Goal: Task Accomplishment & Management: Manage account settings

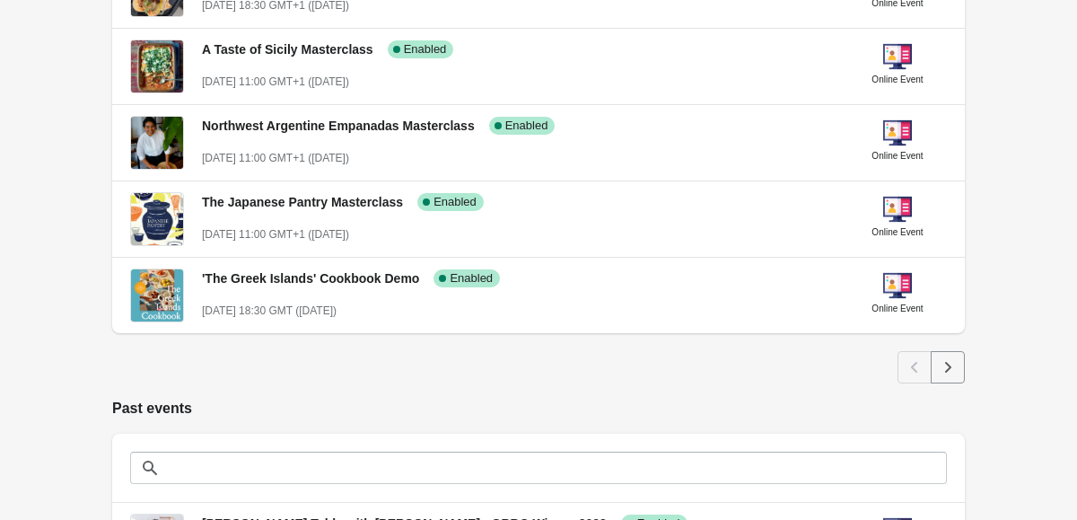
scroll to position [916, 0]
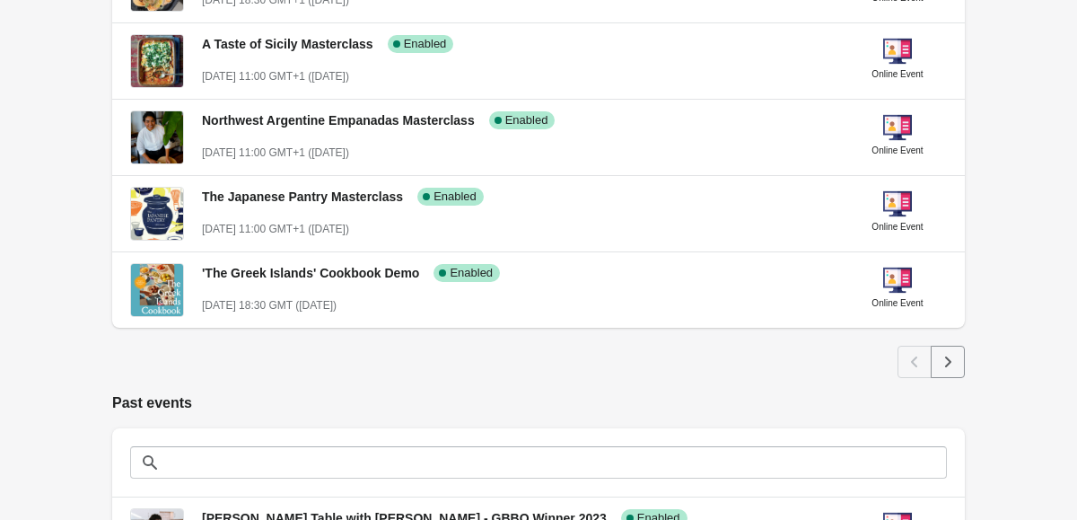
click at [952, 364] on icon "Next" at bounding box center [948, 362] width 18 height 18
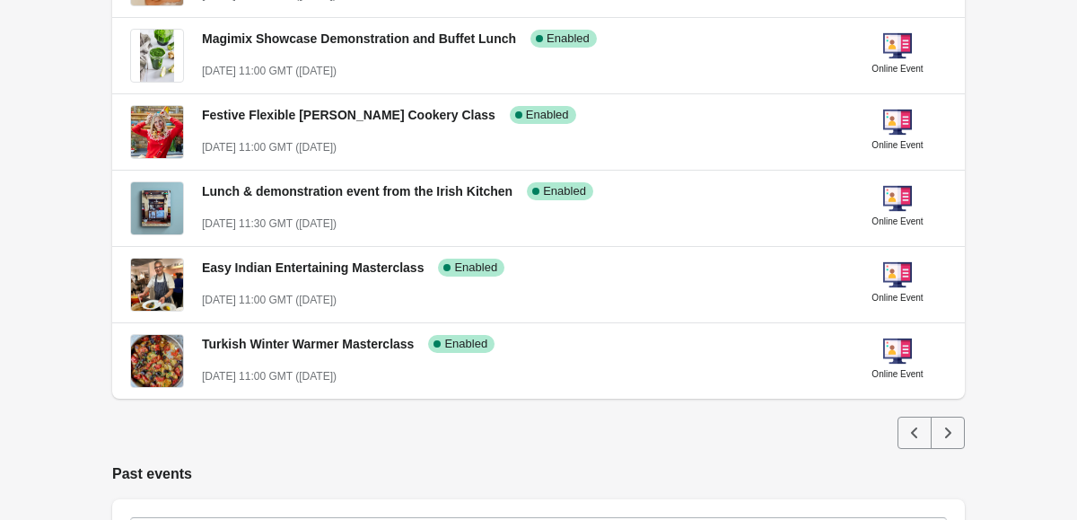
scroll to position [859, 0]
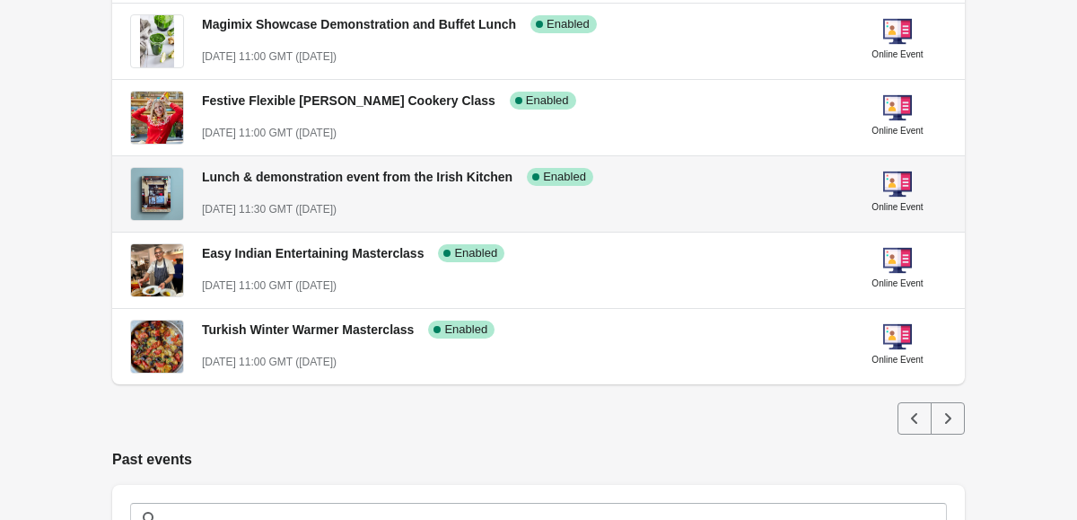
click at [572, 212] on div "[DATE] 11:30 GMT ([DATE])" at bounding box center [518, 209] width 632 height 18
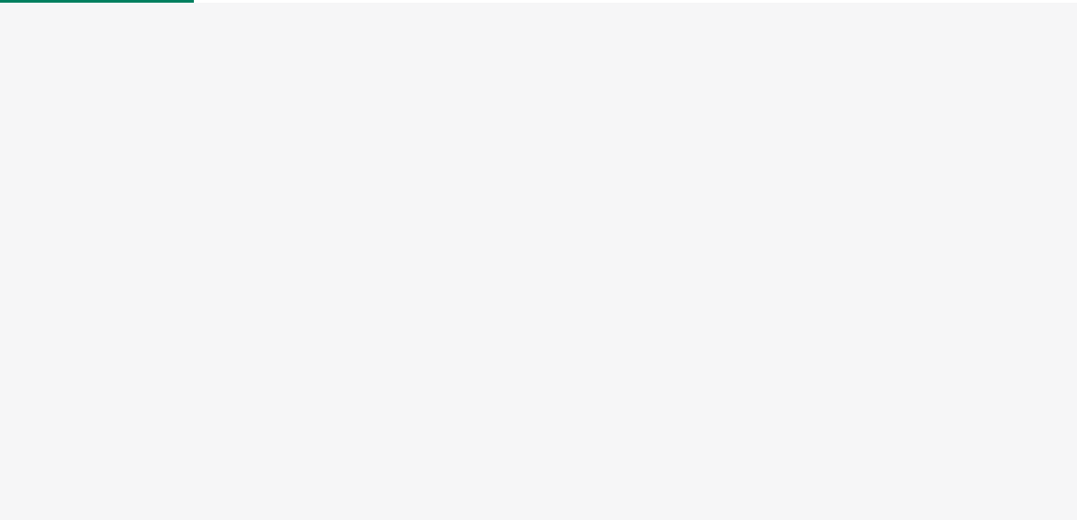
select select "US"
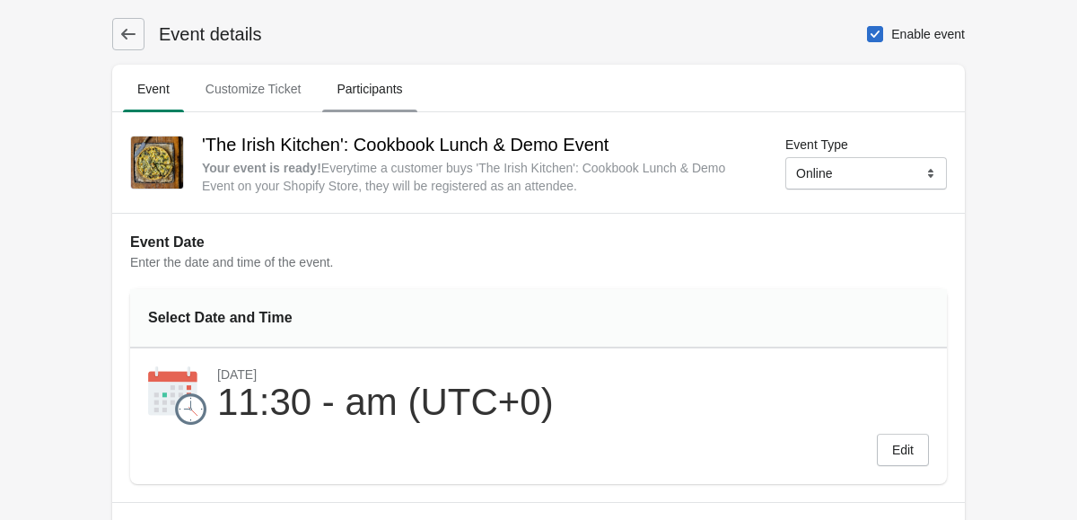
click at [365, 92] on span "Participants" at bounding box center [369, 89] width 94 height 32
select select "US"
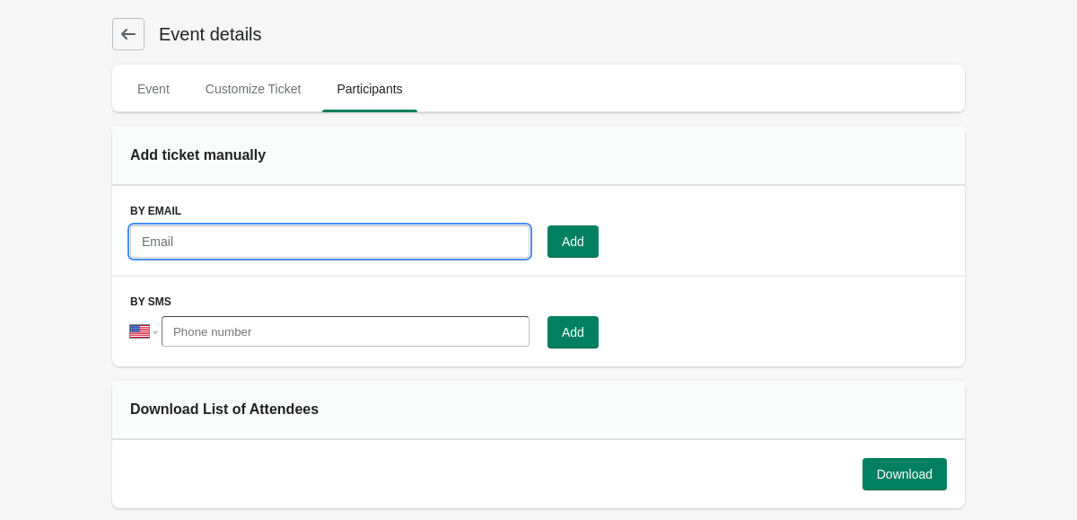
click at [312, 257] on input "text" at bounding box center [330, 241] width 400 height 32
paste input "[PERSON_NAME][EMAIL_ADDRESS][DOMAIN_NAME]"
type input "[PERSON_NAME][EMAIL_ADDRESS][DOMAIN_NAME]"
click at [585, 251] on button "Add" at bounding box center [573, 241] width 51 height 32
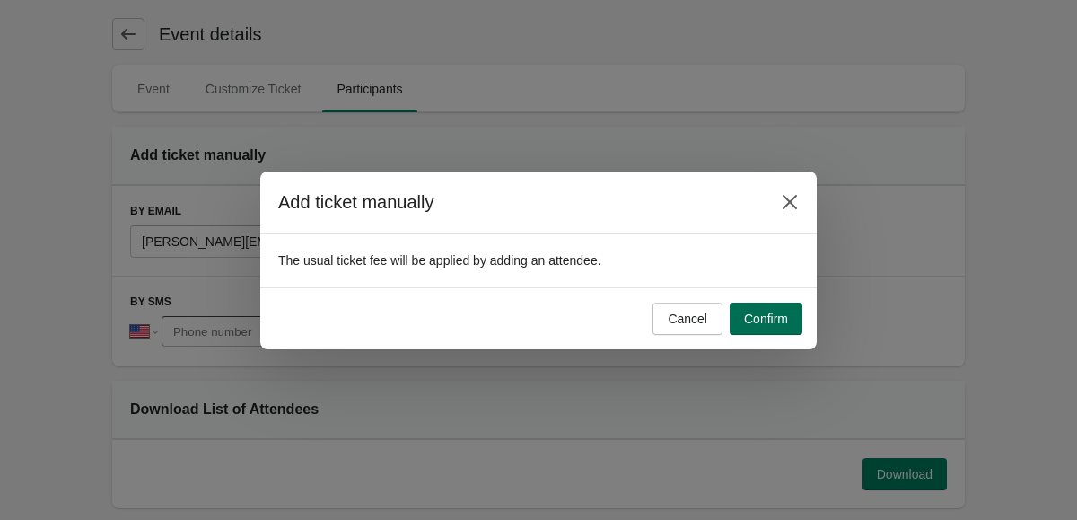
click at [782, 326] on button "Confirm" at bounding box center [766, 319] width 73 height 32
